Goal: Task Accomplishment & Management: Manage account settings

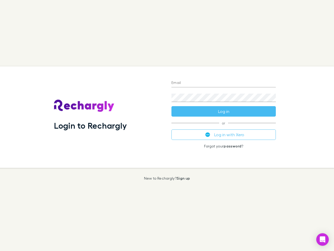
click at [167, 125] on div "Login to Rechargly" at bounding box center [109, 116] width 118 height 101
click at [224, 83] on input "Email" at bounding box center [224, 83] width 105 height 8
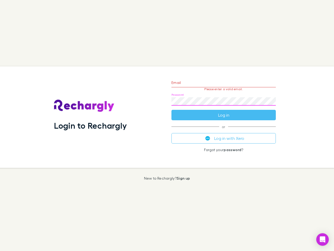
click at [224, 111] on form "Email Please enter a valid email. Password Log in" at bounding box center [224, 97] width 105 height 45
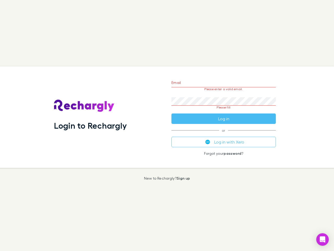
click at [224, 135] on div "Email Please enter a valid email. Password Please fill Log in or Log in with Xe…" at bounding box center [223, 116] width 113 height 101
click at [323, 239] on icon "Open Intercom Messenger" at bounding box center [322, 239] width 5 height 6
